Goal: Communication & Community: Answer question/provide support

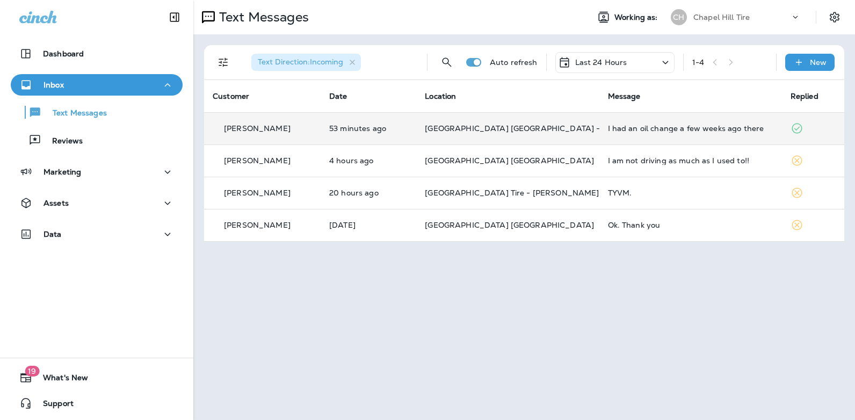
click at [621, 127] on div "I had an oil change a few weeks ago there" at bounding box center [690, 128] width 165 height 9
click at [621, 127] on div at bounding box center [717, 80] width 355 height 142
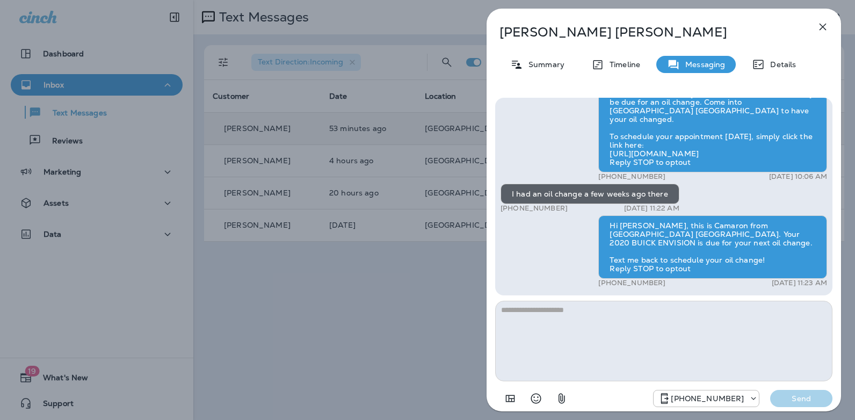
click at [825, 26] on icon "button" at bounding box center [823, 27] width 7 height 7
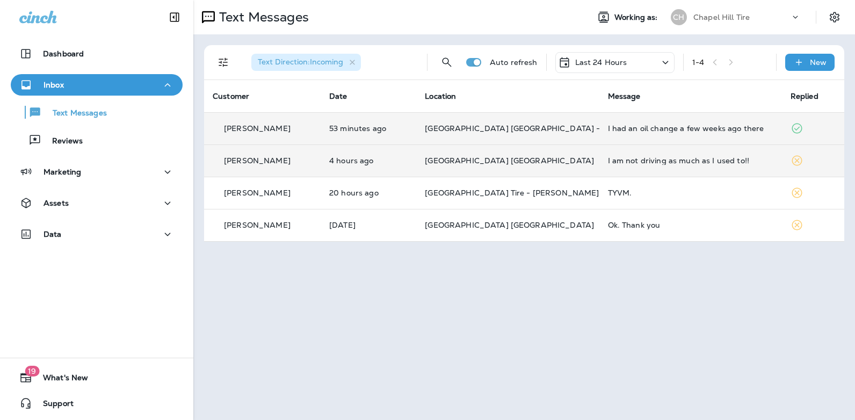
click at [689, 156] on td "I am not driving as much as I used to!!" at bounding box center [691, 161] width 183 height 32
click at [689, 156] on div at bounding box center [717, 210] width 355 height 403
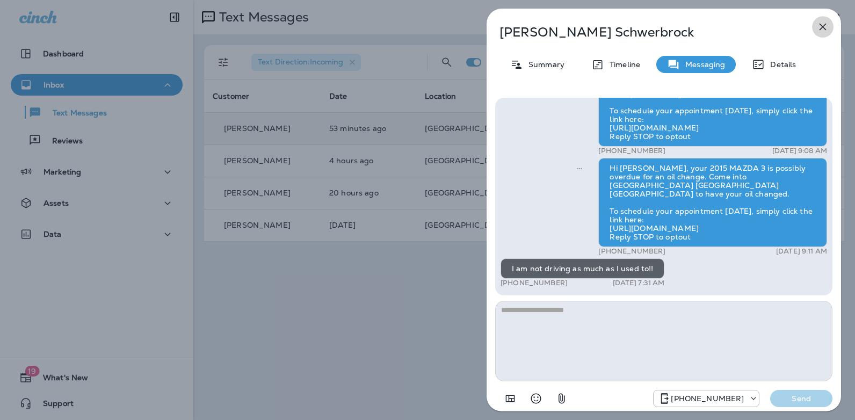
click at [824, 21] on icon "button" at bounding box center [823, 26] width 13 height 13
